Goal: Find specific page/section: Find specific page/section

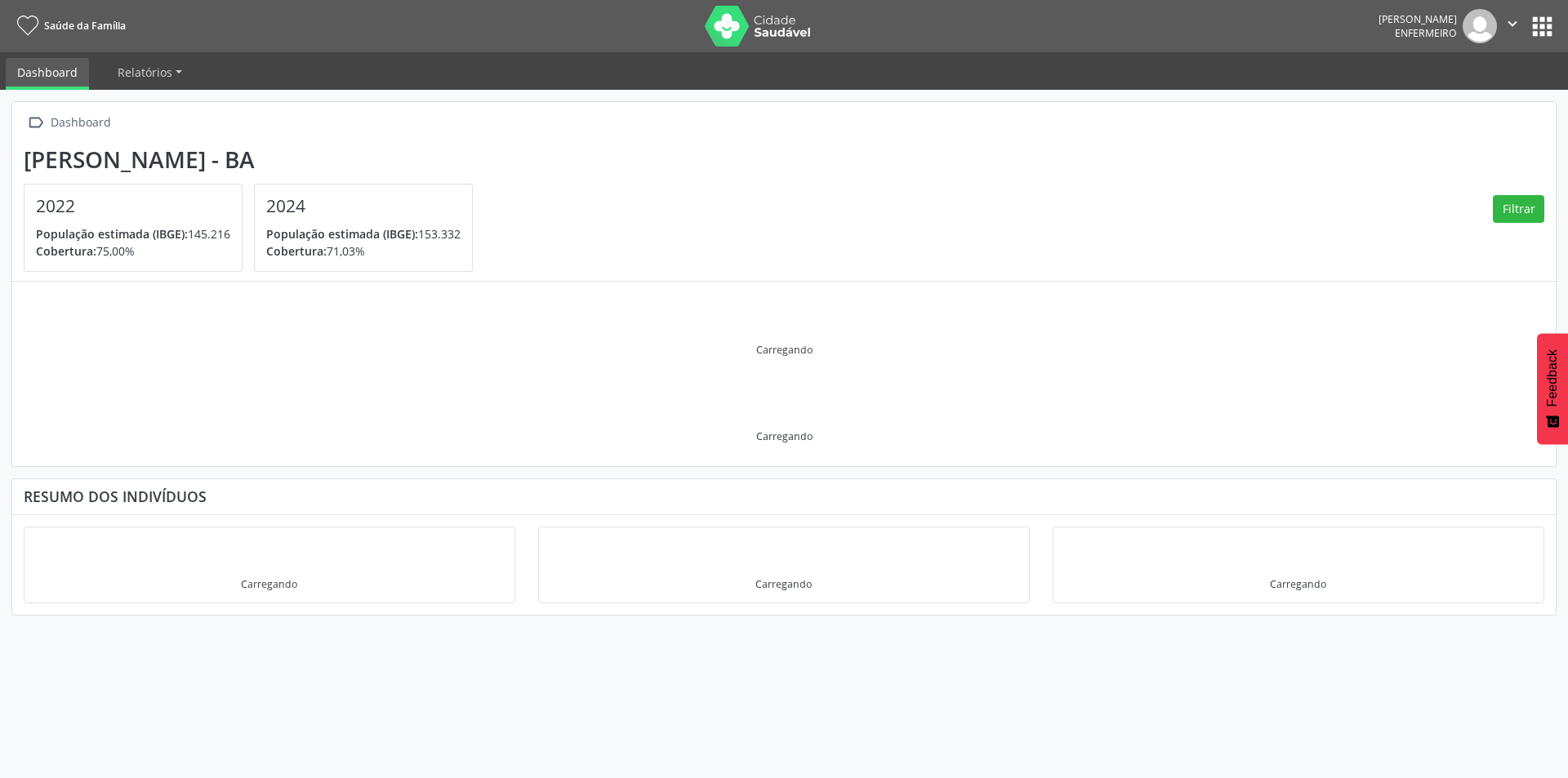
click at [1537, 25] on button "apps" at bounding box center [1543, 27] width 29 height 29
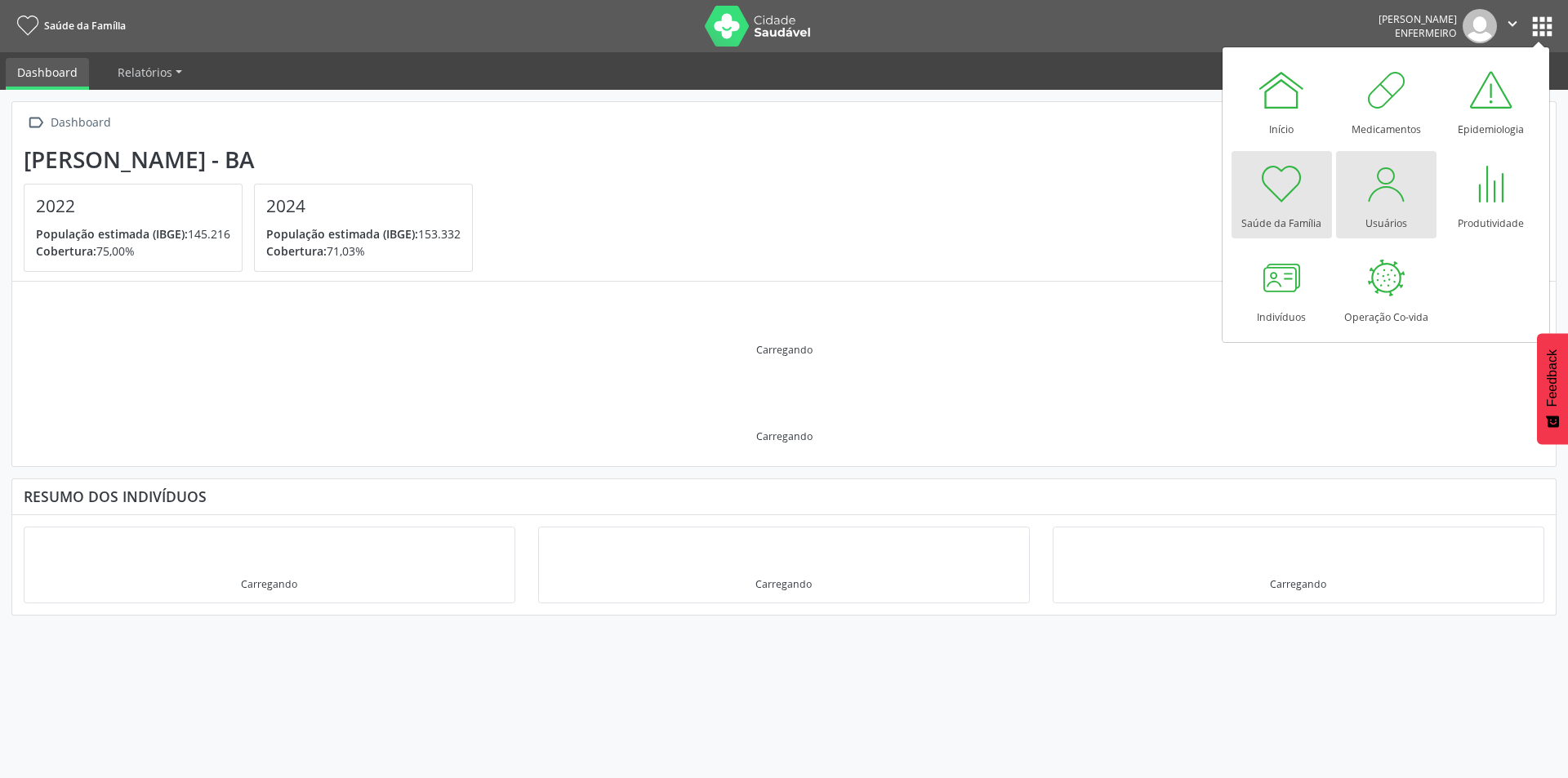
click at [1395, 203] on div at bounding box center [1386, 184] width 49 height 49
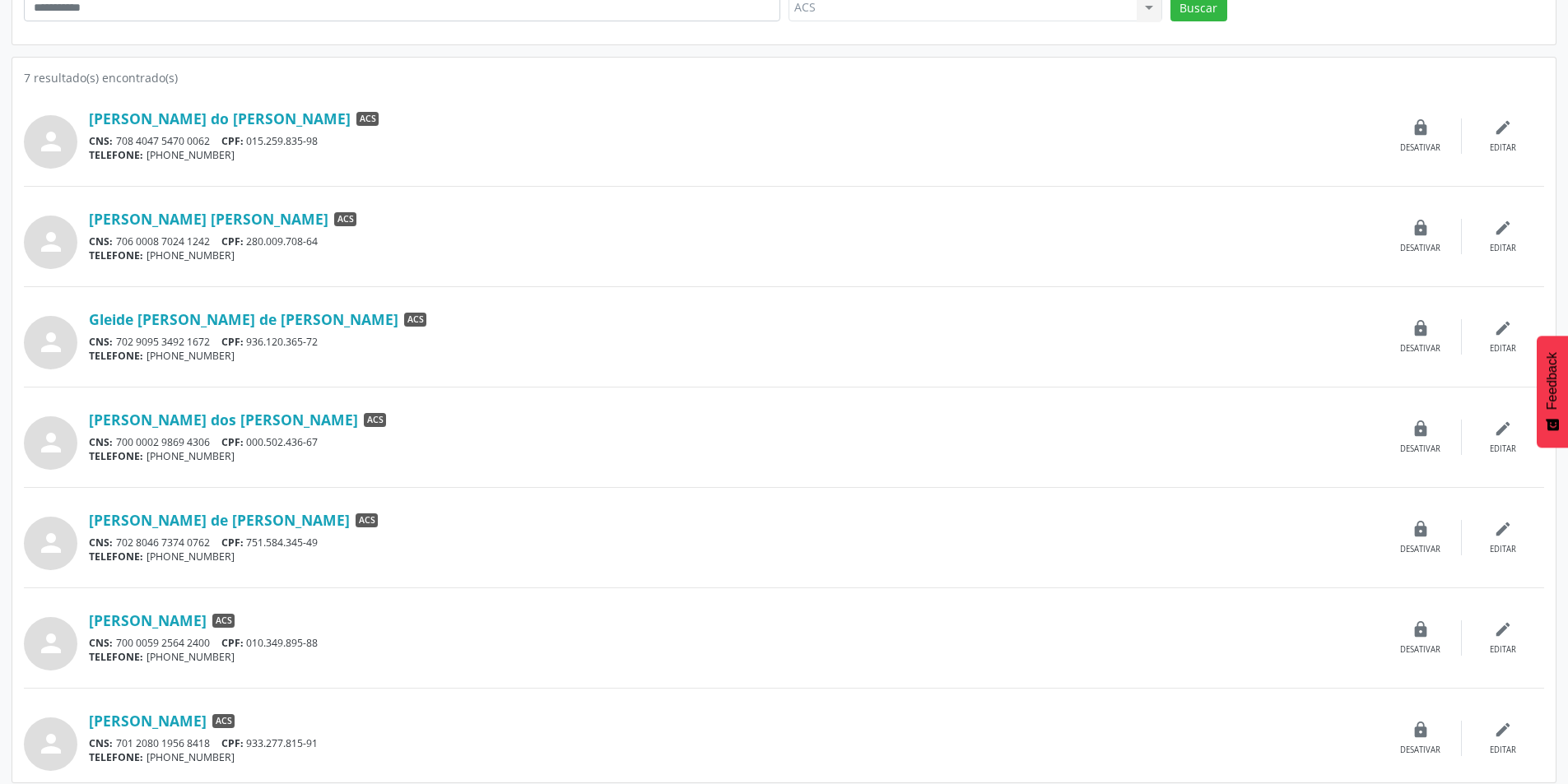
scroll to position [258, 0]
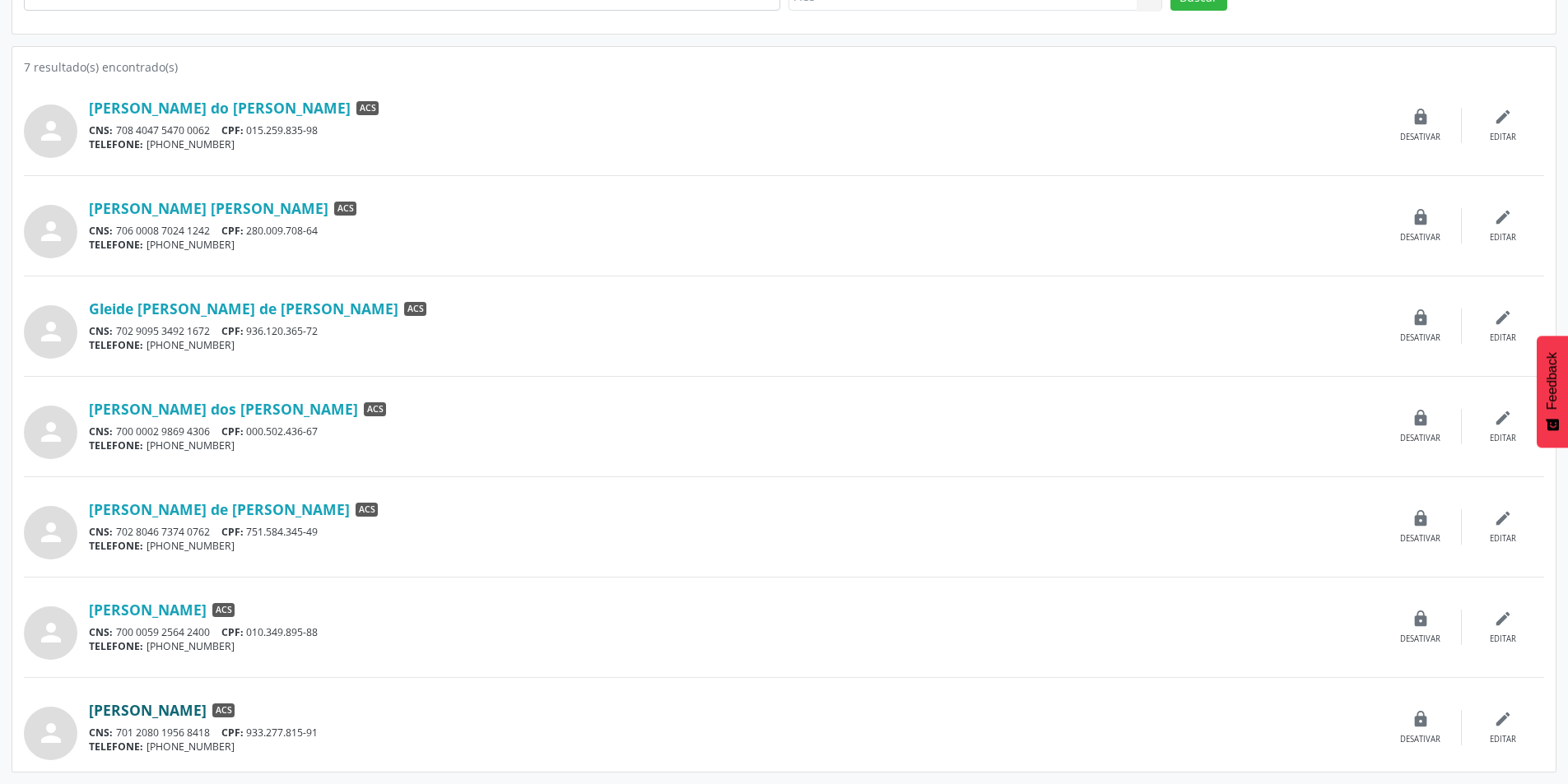
click at [207, 702] on link "Waldo Dantas de Santana" at bounding box center [147, 710] width 118 height 18
